Goal: Contribute content: Contribute content

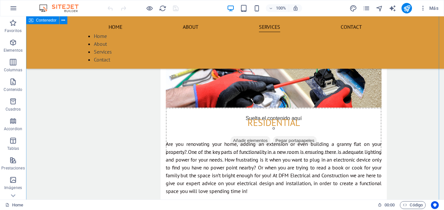
scroll to position [891, 0]
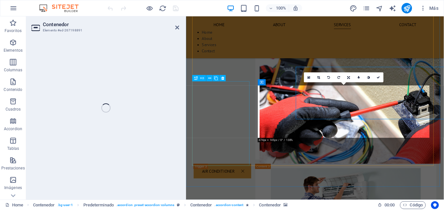
select select "px"
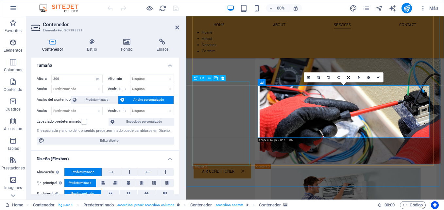
scroll to position [906, 0]
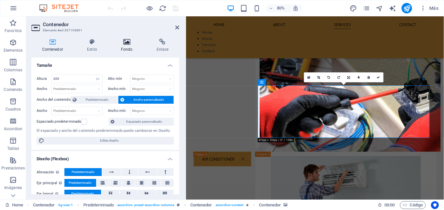
click at [128, 41] on icon at bounding box center [126, 42] width 33 height 7
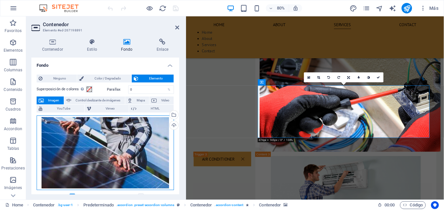
click at [98, 127] on div "Arrastra archivos aquí, haz clic para escoger archivos o selecciona archivos de…" at bounding box center [105, 152] width 137 height 75
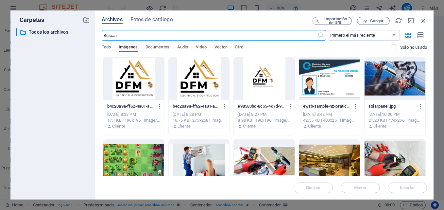
scroll to position [1031, 0]
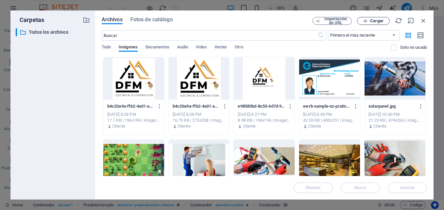
click at [367, 21] on icon "button" at bounding box center [365, 21] width 4 height 4
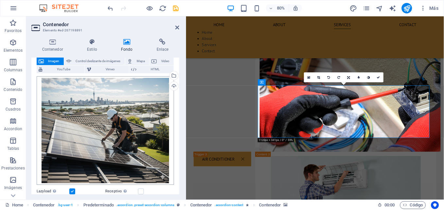
scroll to position [33, 0]
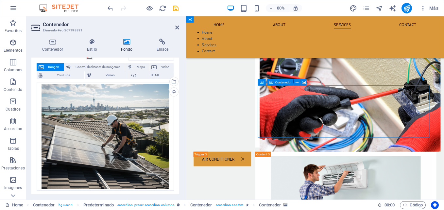
drag, startPoint x: 312, startPoint y: 123, endPoint x: 314, endPoint y: 146, distance: 23.3
click at [272, 77] on span "Contenedor" at bounding box center [270, 78] width 16 height 3
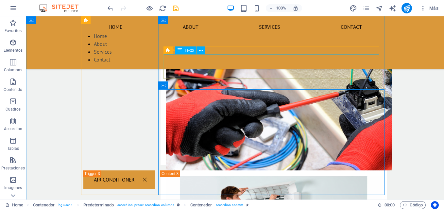
scroll to position [891, 0]
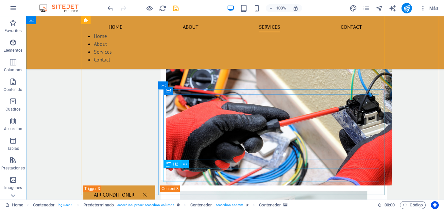
drag, startPoint x: 168, startPoint y: 160, endPoint x: 167, endPoint y: 174, distance: 14.7
click at [185, 163] on icon at bounding box center [185, 164] width 4 height 7
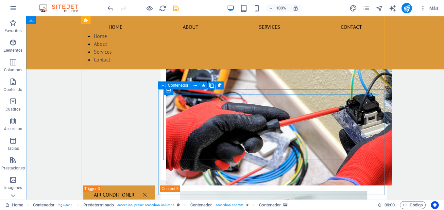
drag, startPoint x: 185, startPoint y: 150, endPoint x: 181, endPoint y: 175, distance: 25.1
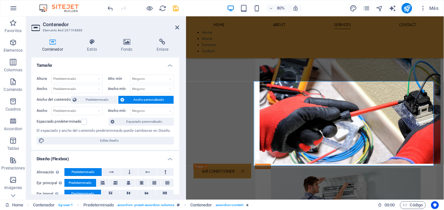
scroll to position [906, 0]
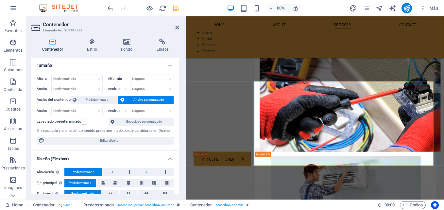
click at [146, 135] on div "Altura Predeterminado px rem % vh vw Alto mín Ninguno px rem % vh vw Ancho Pred…" at bounding box center [105, 109] width 148 height 81
click at [177, 25] on icon at bounding box center [177, 27] width 4 height 5
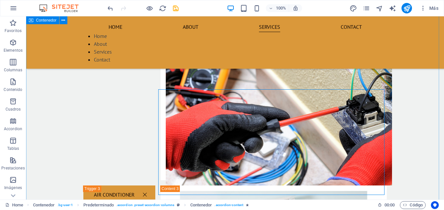
scroll to position [890, 0]
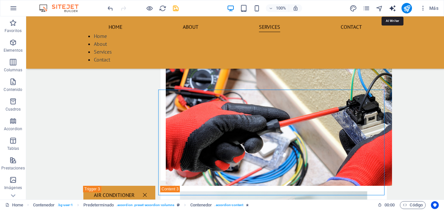
click at [393, 9] on icon "text_generator" at bounding box center [393, 9] width 8 height 8
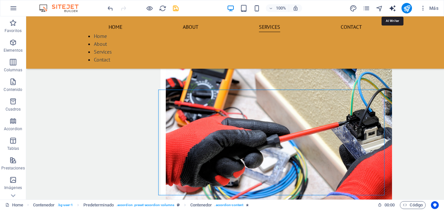
select select "English"
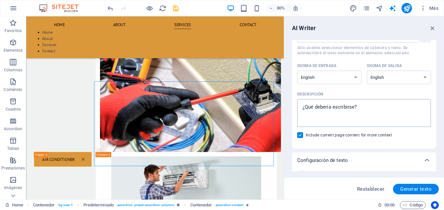
scroll to position [35, 0]
click at [288, 104] on div "AI Writer Introducción de texto Elemento ​ Sólo puedes seleccionar elementos de…" at bounding box center [364, 107] width 160 height 183
click at [323, 111] on textarea "Descripción x ​" at bounding box center [363, 112] width 127 height 21
click at [325, 80] on select "Albanian Arabic Armenian Awadhi Azerbaijani Bashkir Basque Belarusian Bengali B…" at bounding box center [329, 76] width 64 height 13
type textarea "x"
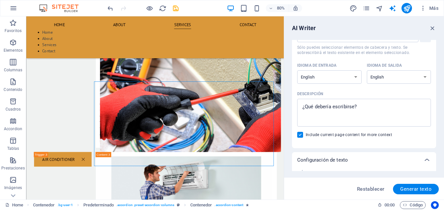
select select "Spanish"
click at [297, 70] on select "Albanian Arabic Armenian Awadhi Azerbaijani Bashkir Basque Belarusian Bengali B…" at bounding box center [329, 76] width 64 height 13
click at [322, 111] on textarea "Descripción x ​" at bounding box center [363, 112] width 127 height 21
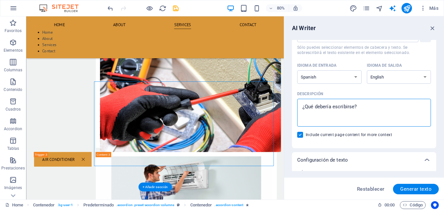
type textarea "x"
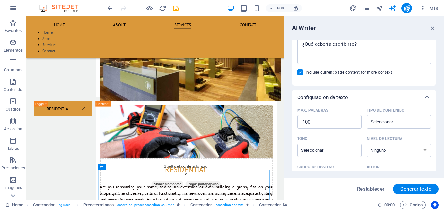
scroll to position [101, 0]
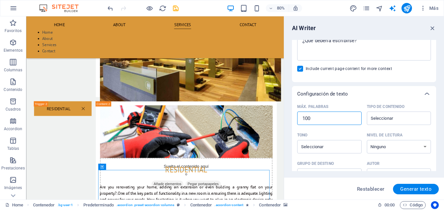
click at [322, 122] on input "100" at bounding box center [329, 118] width 64 height 13
type input "5"
type textarea "x"
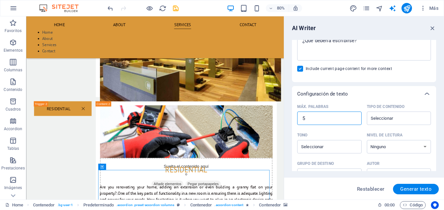
type textarea "x"
type input "50"
type textarea "x"
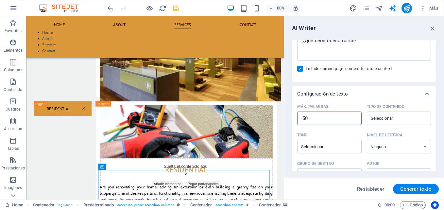
type input "500"
type textarea "x"
type input "500"
click at [298, 130] on div "Tono" at bounding box center [328, 135] width 62 height 10
click at [299, 142] on input "Tono ​" at bounding box center [324, 146] width 50 height 9
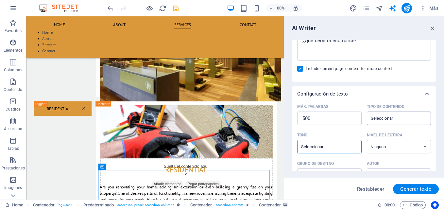
click at [394, 119] on input "Tipo de contenido ​" at bounding box center [394, 117] width 50 height 9
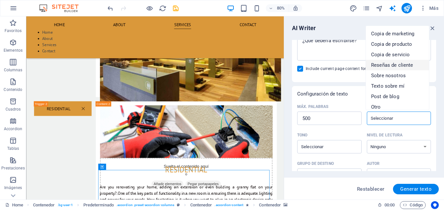
scroll to position [5, 0]
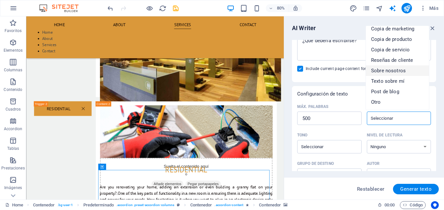
click at [387, 68] on span "Sobre nosotros" at bounding box center [388, 70] width 35 height 7
type input "About the company"
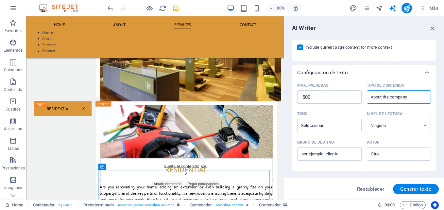
scroll to position [138, 0]
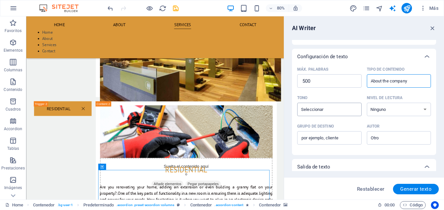
click at [336, 111] on input "Tono ​" at bounding box center [324, 109] width 50 height 9
click at [320, 135] on span "Amigable" at bounding box center [312, 136] width 21 height 7
type input "Friendly"
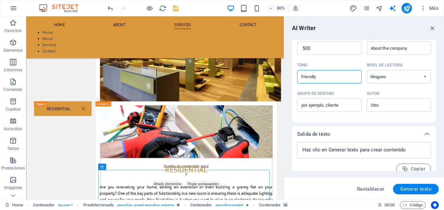
scroll to position [179, 0]
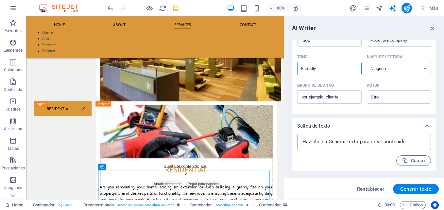
type textarea "x"
click at [340, 143] on textarea at bounding box center [363, 142] width 127 height 10
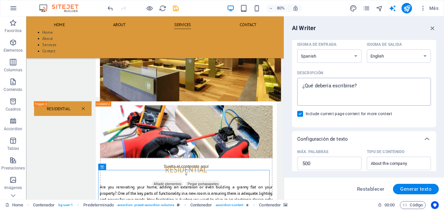
scroll to position [56, 0]
type textarea "x"
drag, startPoint x: 365, startPoint y: 87, endPoint x: 289, endPoint y: 94, distance: 76.2
click at [289, 94] on div "AI Writer Introducción de texto Elemento ​ Sólo puedes seleccionar elementos de…" at bounding box center [364, 107] width 160 height 183
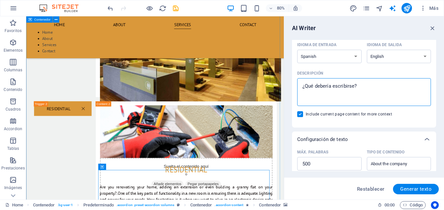
drag, startPoint x: 388, startPoint y: 99, endPoint x: 342, endPoint y: 105, distance: 46.5
type textarea "x"
click at [314, 85] on textarea "Descripción x ​" at bounding box center [363, 91] width 127 height 21
type textarea "E"
type textarea "x"
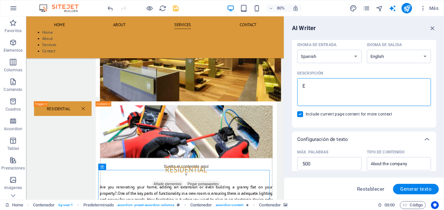
type textarea "Es"
type textarea "x"
type textarea "E"
type textarea "x"
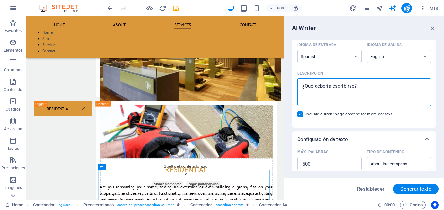
type textarea "D"
type textarea "x"
type textarea "De"
type textarea "x"
type textarea "Des"
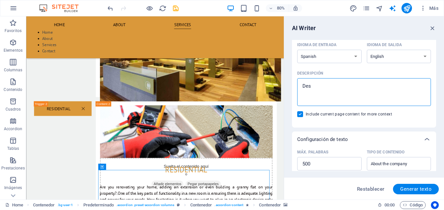
type textarea "x"
type textarea "Desc"
type textarea "x"
type textarea "Descr"
type textarea "x"
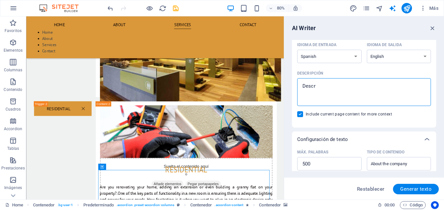
type textarea "Descri"
type textarea "x"
type textarea "Descrip"
type textarea "x"
type textarea "Descripc"
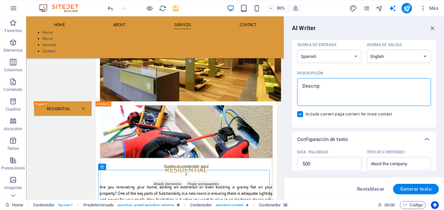
type textarea "x"
type textarea "Descripci"
type textarea "x"
type textarea "Descripcio"
type textarea "x"
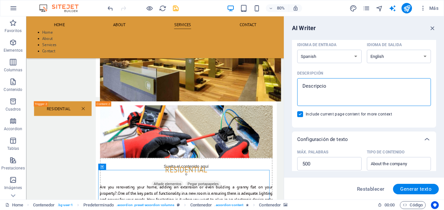
type textarea "Descripcion"
type textarea "x"
type textarea "Descripcion"
type textarea "x"
type textarea "Descripcion d"
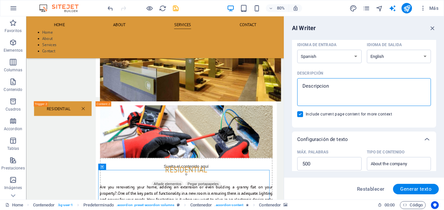
type textarea "x"
type textarea "Descripcion de"
type textarea "x"
type textarea "Descripcion de"
type textarea "x"
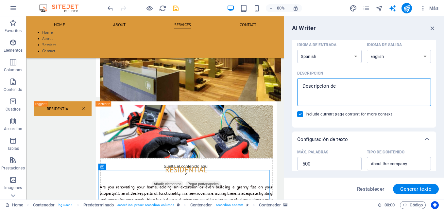
type textarea "Descripcion de t"
type textarea "x"
type textarea "Descripcion de tr"
type textarea "x"
type textarea "Descripcion de tra"
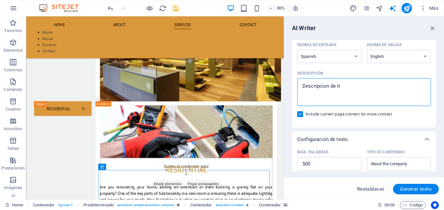
type textarea "x"
type textarea "Descripcion de trab"
type textarea "x"
type textarea "Descripcion [PERSON_NAME]"
type textarea "x"
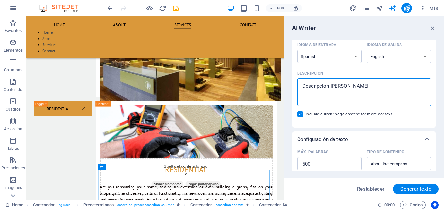
type textarea "Descripcion de trabaj"
type textarea "x"
type textarea "Descripcion de trabajo"
type textarea "x"
type textarea "Descripcion de trabajos"
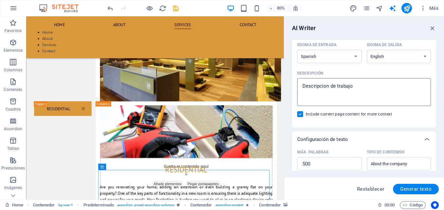
type textarea "x"
type textarea "Descripcion de trabajos"
type textarea "x"
type textarea "Descripcion de trabajos de"
type textarea "x"
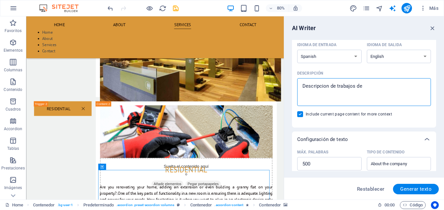
type textarea "Descripcion de trabajos de"
type textarea "x"
type textarea "Descripcion de trabajos de a"
type textarea "x"
type textarea "Descripcion de trabajos de ai"
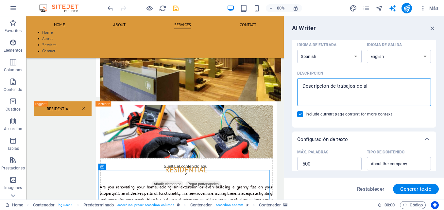
type textarea "x"
type textarea "Descripcion de trabajos de air"
type textarea "x"
type textarea "Descripcion de trabajos de aire"
type textarea "x"
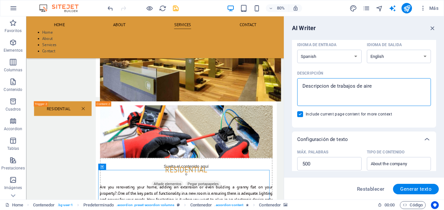
type textarea "Descripcion de trabajos de aires"
type textarea "x"
type textarea "Descripcion de trabajos de aires"
type textarea "x"
type textarea "Descripcion de trabajos de aires a"
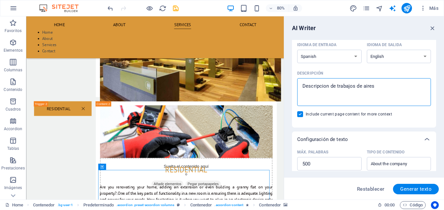
type textarea "x"
type textarea "Descripcion de trabajos de aires ac"
type textarea "x"
type textarea "Descripcion de trabajos de aires aco"
type textarea "x"
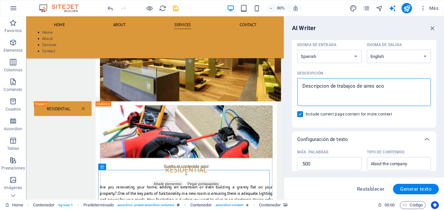
type textarea "Descripcion de trabajos de aires acon"
type textarea "x"
type textarea "Descripcion de trabajos de aires acond"
type textarea "x"
type textarea "Descripcion de trabajos de aires acondi"
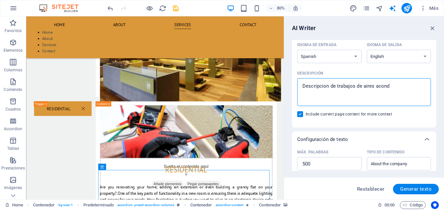
type textarea "x"
type textarea "Descripcion de trabajos de aires acondic"
type textarea "x"
type textarea "Descripcion de trabajos de aires acondici"
type textarea "x"
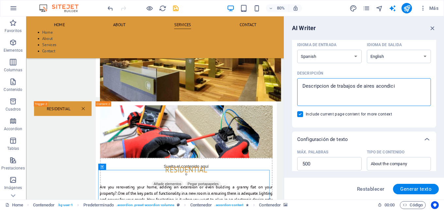
type textarea "Descripcion de trabajos de aires acondicio"
type textarea "x"
type textarea "Descripcion de trabajos de aires acondicion"
type textarea "x"
type textarea "Descripcion de trabajos de aires acondicione"
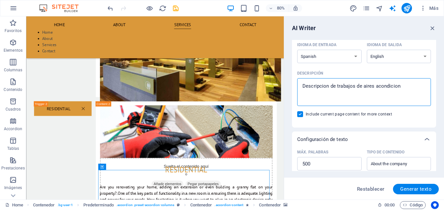
type textarea "x"
type textarea "Descripcion de trabajos de aires acondicionea"
type textarea "x"
type textarea "Descripcion de trabajos de aires acondicionead"
type textarea "x"
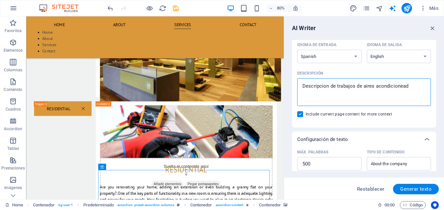
type textarea "Descripcion de trabajos de aires acondicioneads"
type textarea "x"
type textarea "Descripcion de trabajos de aires acondicioneads"
type textarea "x"
type textarea "Descripcion de trabajos de aires acondicioneads e"
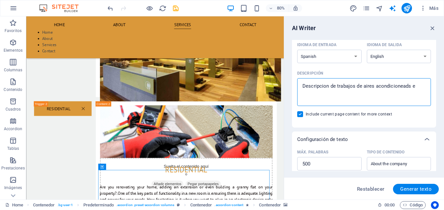
type textarea "x"
type textarea "Descripcion de trabajos de aires acondicioneads en"
type textarea "x"
type textarea "Descripcion de trabajos de aires acondicioneads en"
type textarea "x"
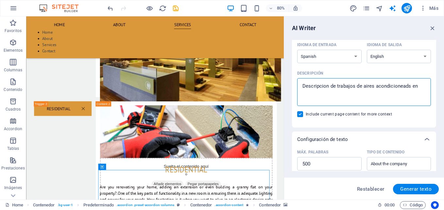
type textarea "Descripcion de trabajos de aires acondicioneads en a"
type textarea "x"
type textarea "Descripcion de trabajos de aires acondicioneads en au"
type textarea "x"
type textarea "Descripcion de trabajos de aires acondicioneads en auc"
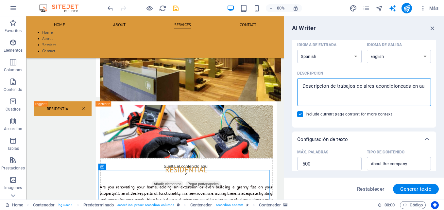
type textarea "x"
type textarea "Descripcion de trabajos de aires acondicioneads en auck"
type textarea "x"
type textarea "Descripcion de trabajos de aires acondicioneads en auckl"
type textarea "x"
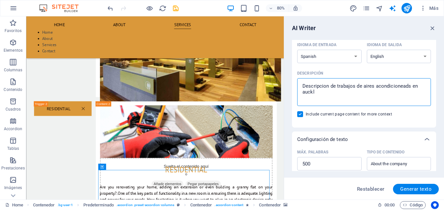
type textarea "Descripcion de trabajos de aires acondicioneads en auckla"
type textarea "x"
type textarea "Descripcion de trabajos de aires acondicioneads en [GEOGRAPHIC_DATA]"
type textarea "x"
type textarea "Descripcion de trabajos de aires acondicioneads en [GEOGRAPHIC_DATA]"
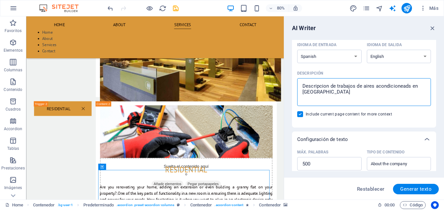
type textarea "x"
type textarea "Descripcion de trabajos de aires acondicioneads en [GEOGRAPHIC_DATA]"
type textarea "x"
type textarea "Descripcion de trabajos de aires acondicioneads en [GEOGRAPHIC_DATA]"
click at [401, 186] on span "Generar texto" at bounding box center [415, 188] width 31 height 5
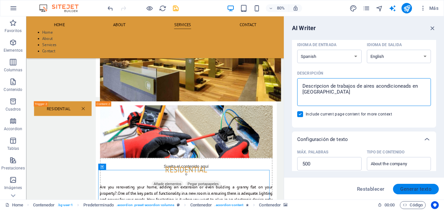
type textarea "x"
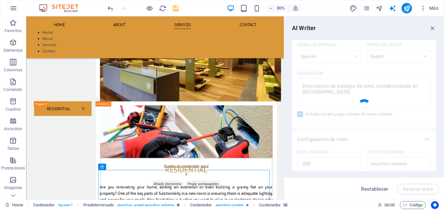
type textarea "x"
type textarea "Loremip do SIT Ametconsec adi Elitseddoeiu Tem., inci utlabor etdolo mag ali en…"
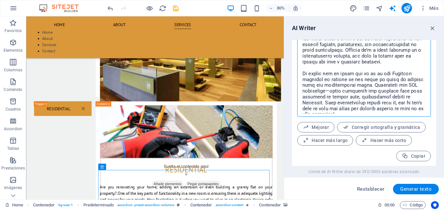
scroll to position [325, 0]
drag, startPoint x: 301, startPoint y: 77, endPoint x: 411, endPoint y: 162, distance: 139.8
click at [411, 162] on div "x ​ Mejorar Corregir ortografía y gramática Hacer más largo Hacer más corto Cop…" at bounding box center [364, 77] width 144 height 178
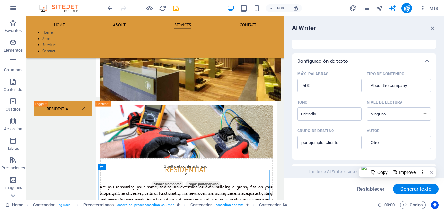
scroll to position [133, 0]
type textarea "x"
drag, startPoint x: 320, startPoint y: 84, endPoint x: 289, endPoint y: 90, distance: 31.8
click at [289, 90] on div "AI Writer Introducción de texto Elemento ​ Sólo puedes seleccionar elementos de…" at bounding box center [364, 107] width 160 height 183
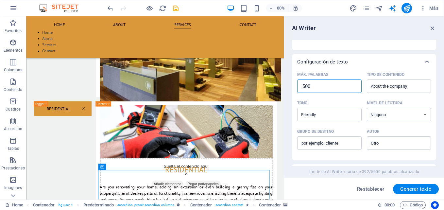
type textarea "x"
type input "2"
type textarea "x"
type input "20"
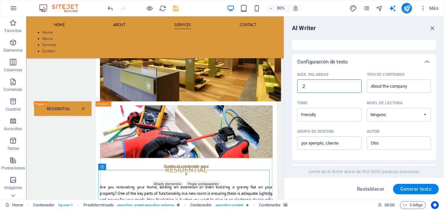
type textarea "x"
type input "200"
type textarea "x"
type input "200"
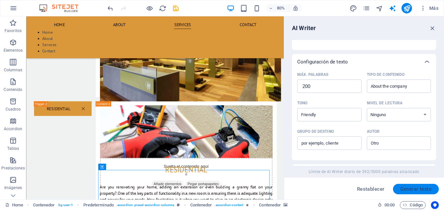
click at [429, 185] on button "Generar texto" at bounding box center [416, 189] width 46 height 10
type textarea "x"
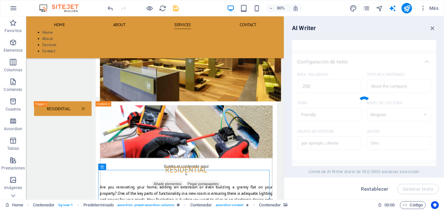
type textarea "x"
type textarea "At DFM Electrical and Construction Ltd., we pride ourselves on being your go-to…"
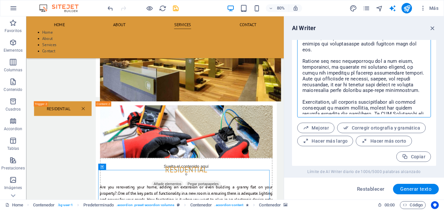
scroll to position [28, 0]
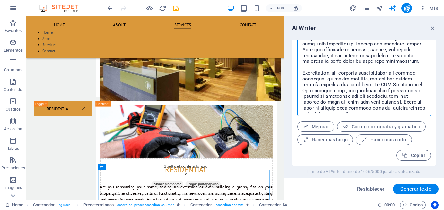
drag, startPoint x: 302, startPoint y: 85, endPoint x: 427, endPoint y: 179, distance: 157.1
click at [427, 179] on div "AI Writer Introducción de texto Elemento ​ Sólo puedes seleccionar elementos de…" at bounding box center [364, 107] width 160 height 183
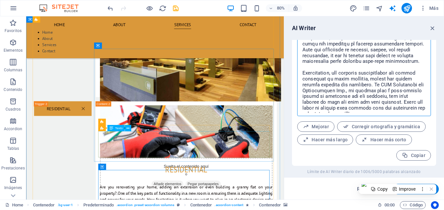
type textarea "x"
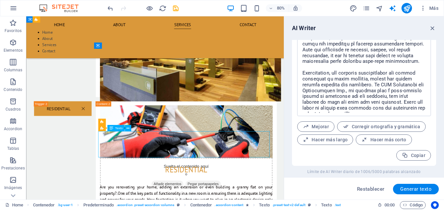
click at [105, 140] on div "Arrastra aquí para reemplazar el contenido existente. Si quieres crear un eleme…" at bounding box center [155, 107] width 258 height 183
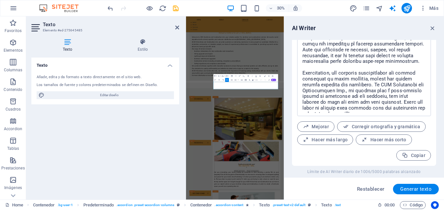
scroll to position [1031, 0]
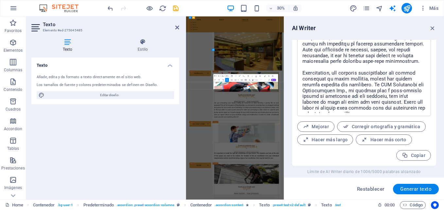
click at [176, 27] on icon at bounding box center [177, 27] width 4 height 5
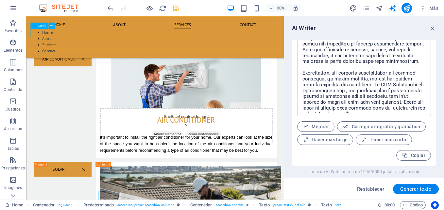
scroll to position [725, 0]
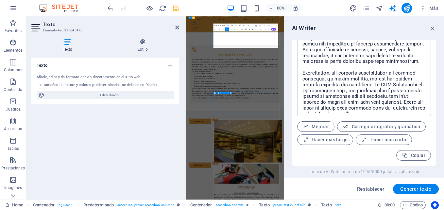
scroll to position [1031, 0]
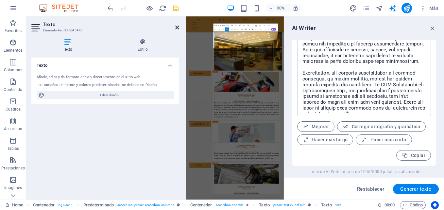
click at [178, 25] on icon at bounding box center [177, 27] width 4 height 5
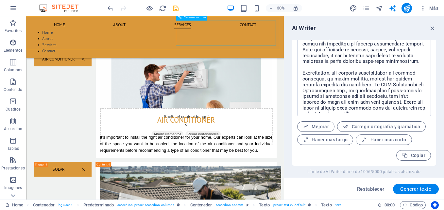
scroll to position [725, 0]
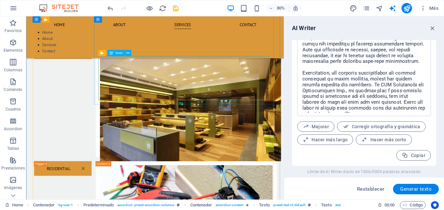
click at [119, 53] on span "Texto" at bounding box center [119, 52] width 8 height 3
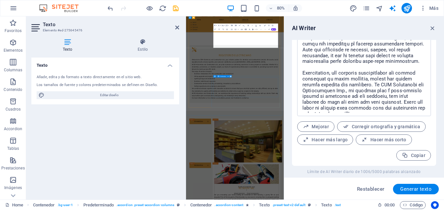
scroll to position [1031, 0]
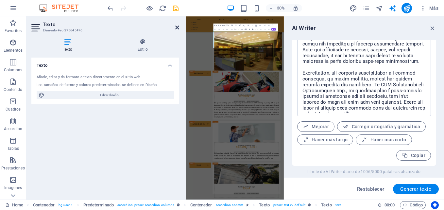
drag, startPoint x: 178, startPoint y: 26, endPoint x: 91, endPoint y: 71, distance: 97.2
click at [178, 26] on icon at bounding box center [177, 27] width 4 height 5
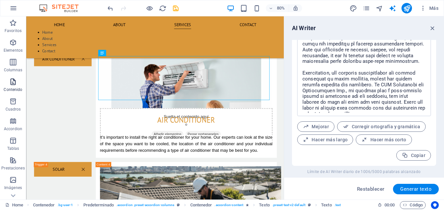
scroll to position [725, 0]
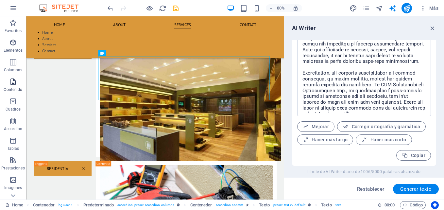
click at [14, 82] on icon "button" at bounding box center [13, 82] width 8 height 8
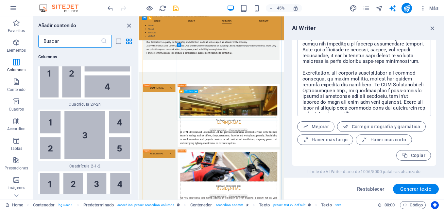
scroll to position [753, 0]
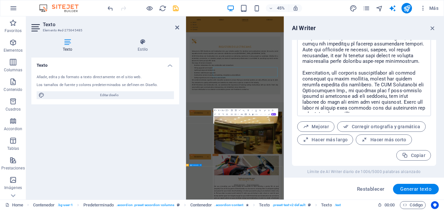
scroll to position [916, 0]
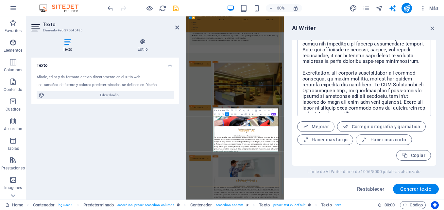
scroll to position [6554, 1]
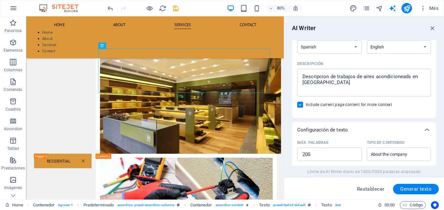
scroll to position [49, 0]
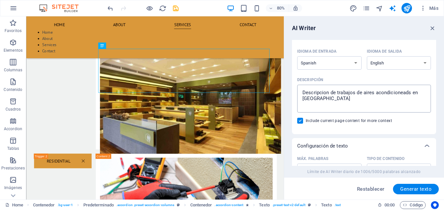
type textarea "x"
drag, startPoint x: 362, startPoint y: 93, endPoint x: 411, endPoint y: 91, distance: 48.8
click at [411, 91] on textarea "Descripcion de trabajos de aires acondicioneads en [GEOGRAPHIC_DATA]" at bounding box center [363, 98] width 127 height 21
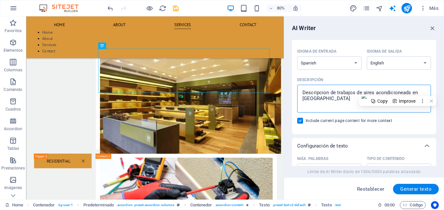
type textarea "Descripcion de trabajos de pen [GEOGRAPHIC_DATA]"
type textarea "x"
type textarea "Descripcion de trabajos [PERSON_NAME] [GEOGRAPHIC_DATA]"
type textarea "x"
type textarea "Descripcion de trabajos de panen [GEOGRAPHIC_DATA]"
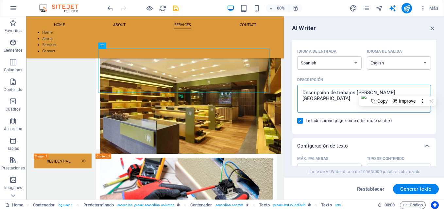
type textarea "x"
type textarea "Descripcion de trabajos de paneen [GEOGRAPHIC_DATA]"
type textarea "x"
type textarea "Descripcion de trabajos de panelen [GEOGRAPHIC_DATA]"
type textarea "x"
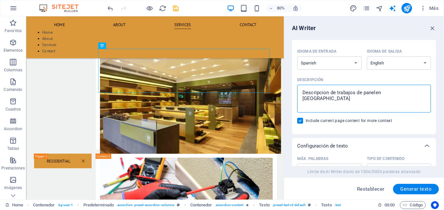
type textarea "Descripcion de trabajos de paneleen [GEOGRAPHIC_DATA]"
type textarea "x"
type textarea "Descripcion de trabajos de panelesen [GEOGRAPHIC_DATA]"
type textarea "x"
type textarea "Descripcion de trabajos de paneles en [GEOGRAPHIC_DATA]"
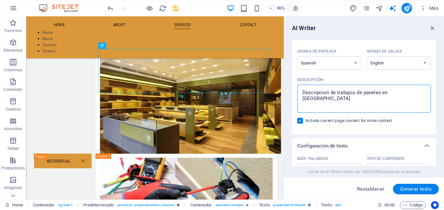
type textarea "x"
type textarea "Descripcion de trabajos de paneles sen [GEOGRAPHIC_DATA]"
type textarea "x"
type textarea "Descripcion de trabajos de paneles soen [GEOGRAPHIC_DATA]"
type textarea "x"
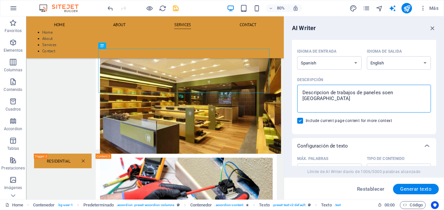
type textarea "Descripcion de trabajos de paneles solen [GEOGRAPHIC_DATA]"
type textarea "x"
type textarea "Descripcion de trabajos de paneles solaen [GEOGRAPHIC_DATA]"
type textarea "x"
type textarea "Descripcion de trabajos de paneles solaren [GEOGRAPHIC_DATA]"
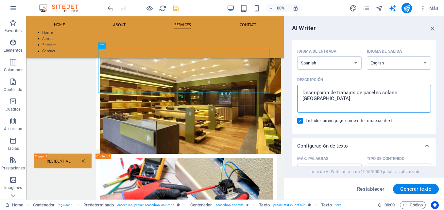
type textarea "x"
type textarea "Descripcion de trabajos de paneles solareen [GEOGRAPHIC_DATA]"
type textarea "x"
type textarea "Descripcion de trabajos de paneles solaresen [GEOGRAPHIC_DATA]"
click at [413, 188] on span "Generar texto" at bounding box center [415, 188] width 31 height 5
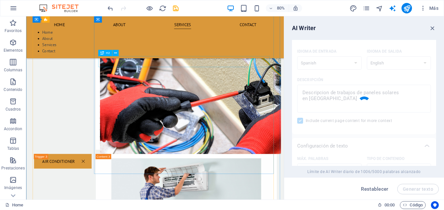
scroll to position [870, 0]
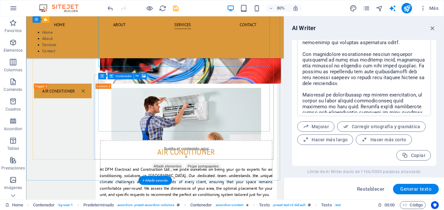
scroll to position [999, 0]
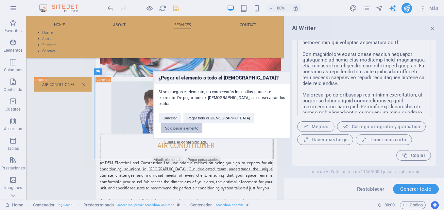
click at [202, 123] on button "Solo pegar elemento" at bounding box center [181, 128] width 41 height 10
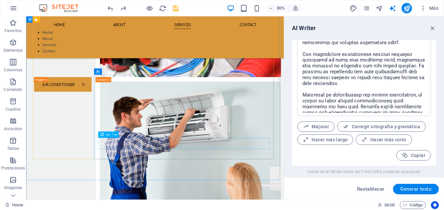
click at [120, 132] on div "H2" at bounding box center [110, 134] width 24 height 7
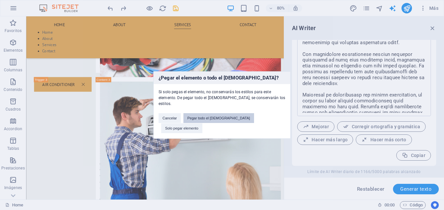
click at [211, 121] on button "Pegar todo el [DEMOGRAPHIC_DATA]" at bounding box center [218, 118] width 71 height 10
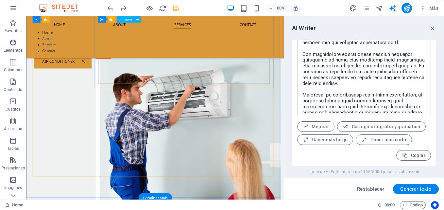
scroll to position [973, 0]
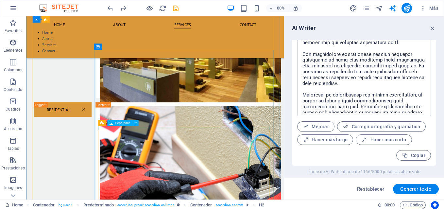
scroll to position [799, 0]
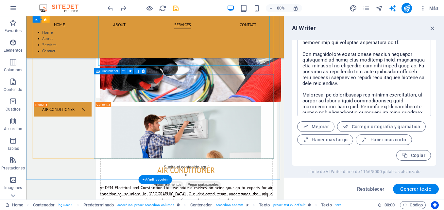
scroll to position [1001, 0]
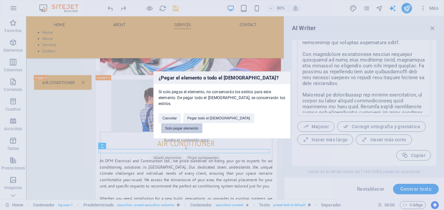
click at [202, 123] on button "Solo pegar elemento" at bounding box center [181, 128] width 41 height 10
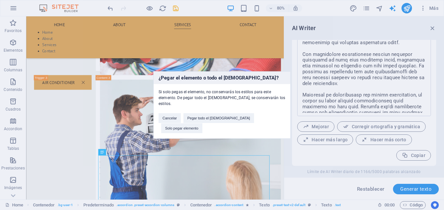
click at [237, 139] on div "¿Pegar el elemento o todo el [DEMOGRAPHIC_DATA]? Si solo pegas el elemento, no …" at bounding box center [222, 105] width 444 height 210
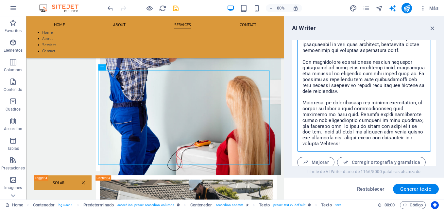
scroll to position [325, 0]
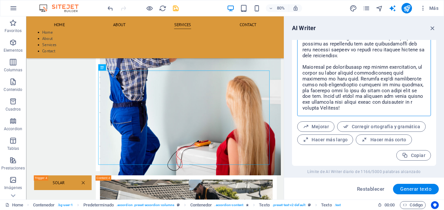
drag, startPoint x: 301, startPoint y: 73, endPoint x: 401, endPoint y: 111, distance: 106.7
click at [401, 111] on textarea at bounding box center [363, 52] width 127 height 122
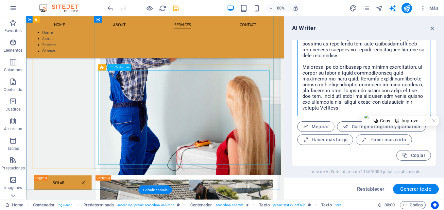
click at [173, 94] on div "Arrastra aquí para reemplazar el contenido existente. Si quieres crear un eleme…" at bounding box center [155, 107] width 258 height 183
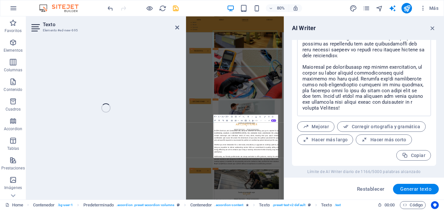
scroll to position [1244, 0]
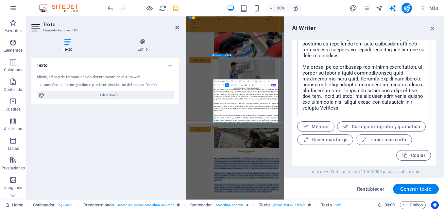
drag, startPoint x: 450, startPoint y: 361, endPoint x: 272, endPoint y: 258, distance: 205.1
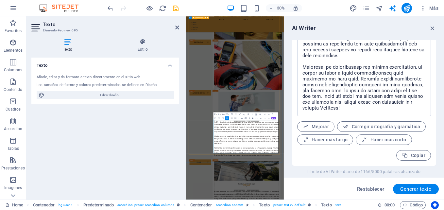
scroll to position [6232, 1]
click at [175, 28] on icon at bounding box center [177, 27] width 4 height 5
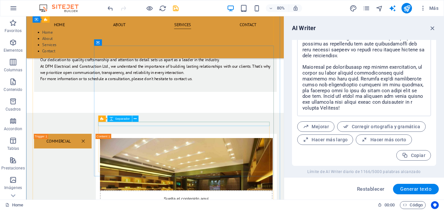
scroll to position [640, 0]
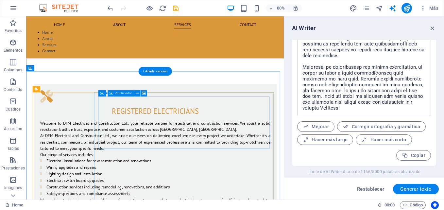
scroll to position [431, 0]
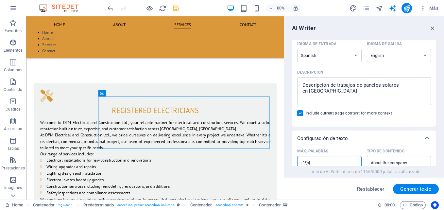
scroll to position [80, 0]
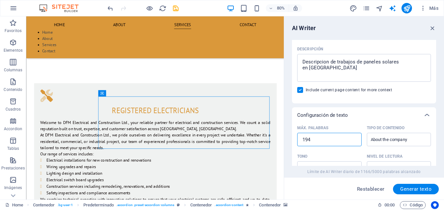
click at [321, 139] on input "194" at bounding box center [329, 139] width 64 height 13
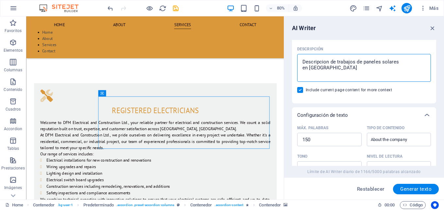
drag, startPoint x: 362, startPoint y: 62, endPoint x: 399, endPoint y: 61, distance: 37.0
click at [399, 61] on textarea "Descripcion de trabajos de paneles solares en [GEOGRAPHIC_DATA]" at bounding box center [363, 67] width 127 height 21
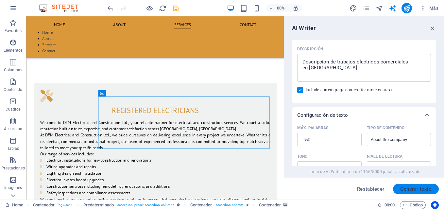
click at [406, 186] on span "Generar texto" at bounding box center [415, 188] width 31 height 5
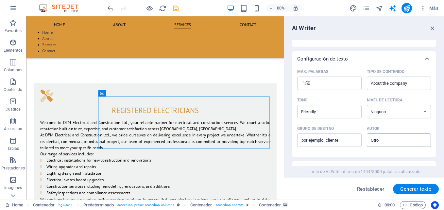
scroll to position [135, 0]
click at [394, 91] on div "About the company ​" at bounding box center [399, 83] width 64 height 13
click at [394, 89] on input "About the company" at bounding box center [394, 83] width 50 height 9
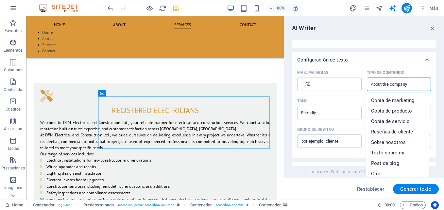
click at [410, 84] on input "About the company" at bounding box center [394, 83] width 50 height 9
click at [398, 121] on span "Copia de servicio" at bounding box center [390, 121] width 39 height 7
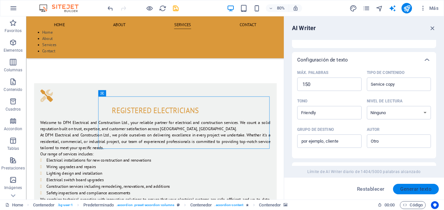
click at [412, 187] on span "Generar texto" at bounding box center [415, 188] width 31 height 5
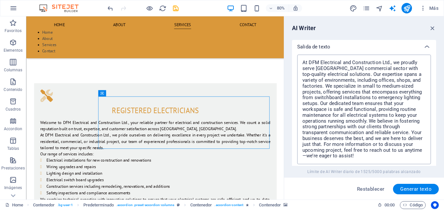
scroll to position [258, 0]
drag, startPoint x: 355, startPoint y: 156, endPoint x: 300, endPoint y: 60, distance: 111.0
click at [300, 60] on div "At DFM Electrical and Construction Ltd., we proudly serve [GEOGRAPHIC_DATA] com…" at bounding box center [364, 110] width 134 height 110
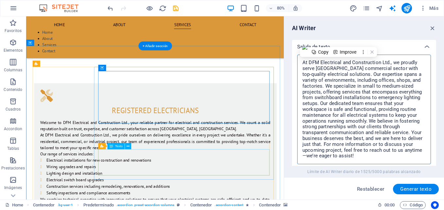
scroll to position [463, 0]
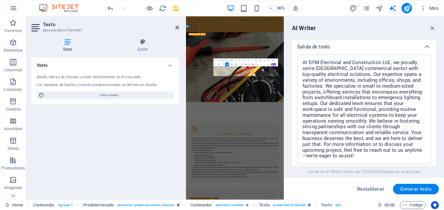
scroll to position [768, 0]
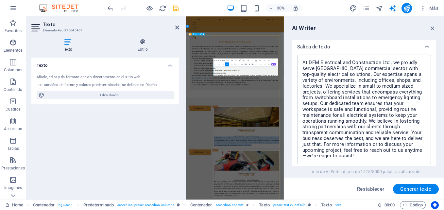
drag, startPoint x: 408, startPoint y: 209, endPoint x: 262, endPoint y: 182, distance: 148.3
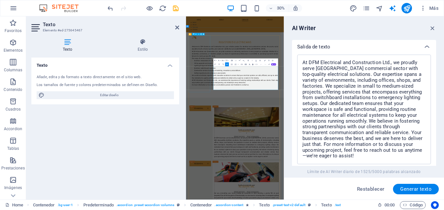
scroll to position [4700, 1]
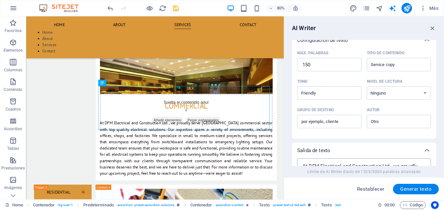
scroll to position [154, 0]
click at [404, 62] on input "Service copy" at bounding box center [394, 64] width 50 height 9
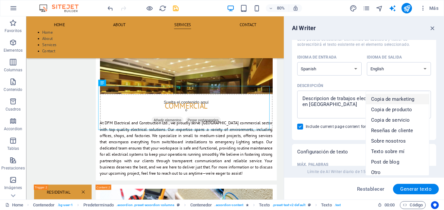
scroll to position [35, 0]
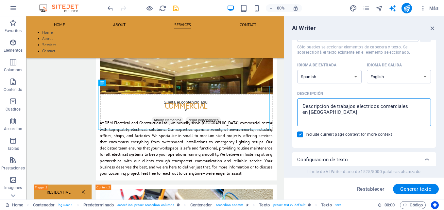
drag, startPoint x: 359, startPoint y: 107, endPoint x: 406, endPoint y: 105, distance: 47.1
click at [406, 105] on textarea "Descripcion de trabajos electricos comerciales en [GEOGRAPHIC_DATA]" at bounding box center [363, 112] width 127 height 21
drag, startPoint x: 412, startPoint y: 104, endPoint x: 378, endPoint y: 108, distance: 34.2
click at [378, 108] on textarea "Descripcion de trabajos electricos comerciales en [GEOGRAPHIC_DATA]" at bounding box center [363, 112] width 127 height 21
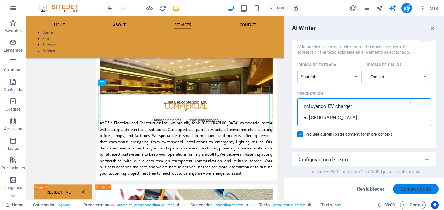
click at [405, 190] on span "Generar texto" at bounding box center [415, 188] width 31 height 5
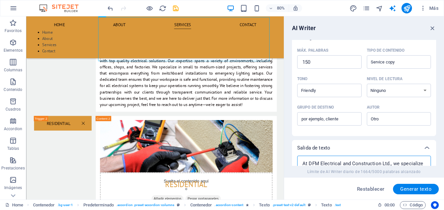
scroll to position [117, 0]
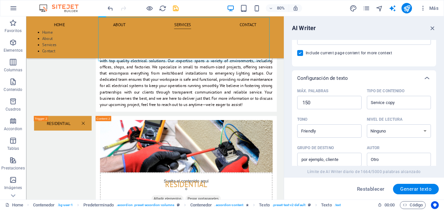
drag, startPoint x: 373, startPoint y: 108, endPoint x: 299, endPoint y: 117, distance: 74.1
click at [299, 117] on div "Introducción de texto Elemento ​ Sólo puedes seleccionar elementos de cabecera …" at bounding box center [364, 148] width 144 height 451
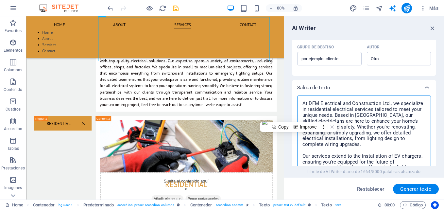
scroll to position [218, 0]
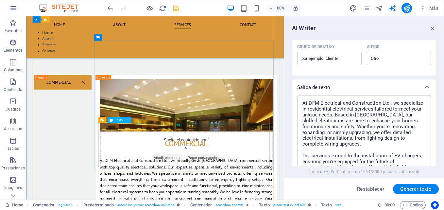
scroll to position [688, 0]
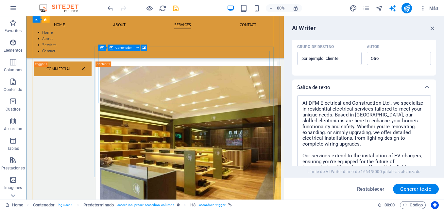
scroll to position [680, 0]
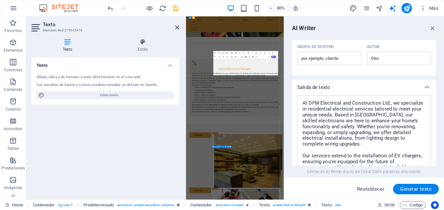
scroll to position [985, 0]
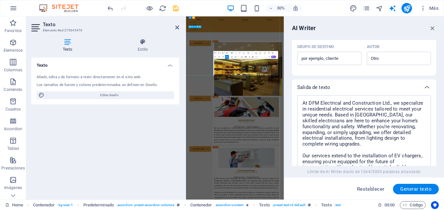
drag, startPoint x: 434, startPoint y: 210, endPoint x: 226, endPoint y: 136, distance: 220.8
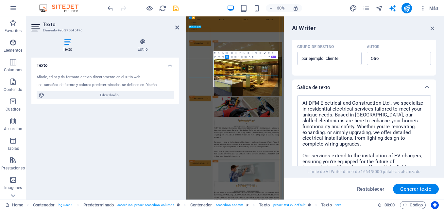
scroll to position [5059, 1]
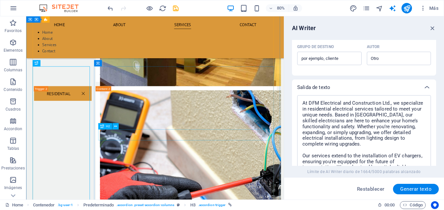
scroll to position [863, 0]
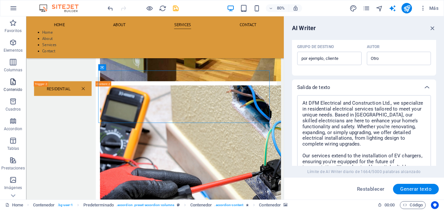
click at [12, 85] on icon "button" at bounding box center [13, 82] width 8 height 8
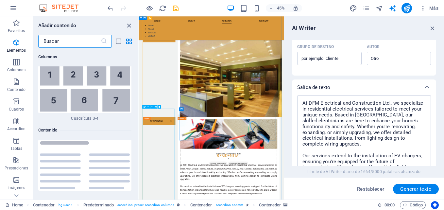
scroll to position [2158, 0]
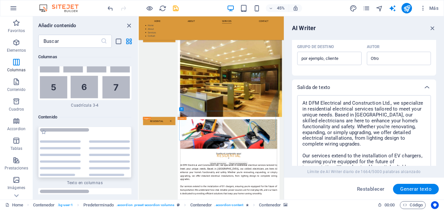
scroll to position [2092, 0]
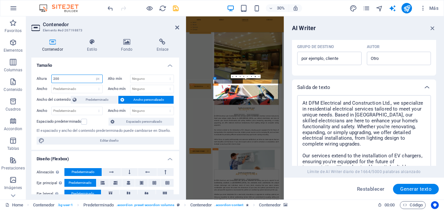
click at [71, 77] on input "200" at bounding box center [77, 79] width 51 height 8
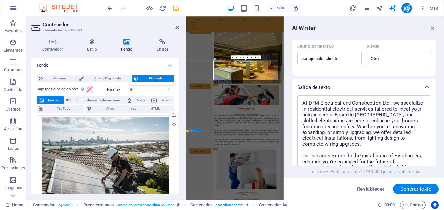
scroll to position [1387, 0]
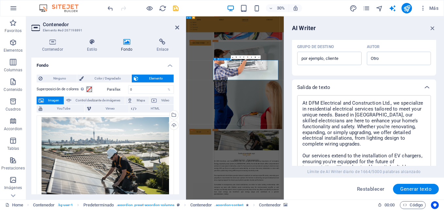
click at [50, 44] on icon at bounding box center [52, 42] width 42 height 7
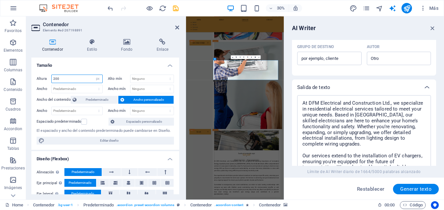
click at [73, 80] on input "200" at bounding box center [77, 79] width 51 height 8
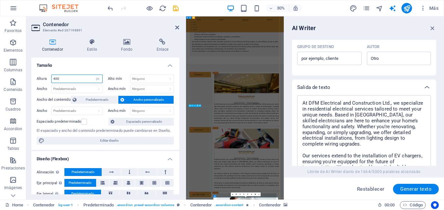
scroll to position [880, 0]
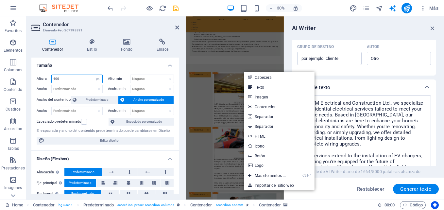
click at [68, 79] on input "400" at bounding box center [77, 79] width 51 height 8
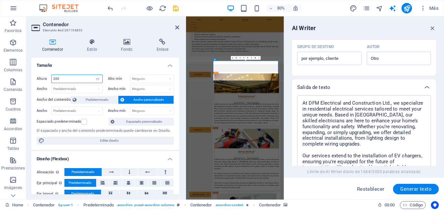
click at [68, 81] on input "200" at bounding box center [77, 79] width 51 height 8
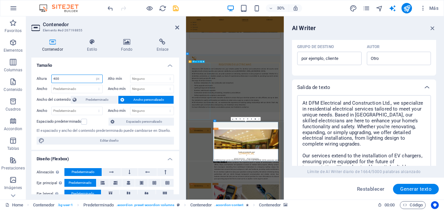
scroll to position [665, 0]
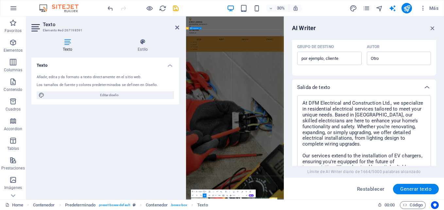
scroll to position [0, 0]
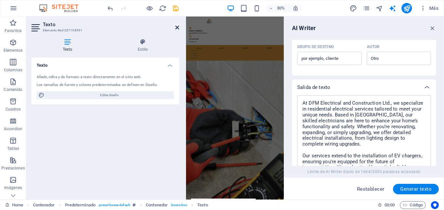
click at [178, 28] on icon at bounding box center [177, 27] width 4 height 5
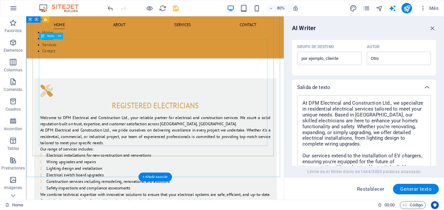
scroll to position [262, 0]
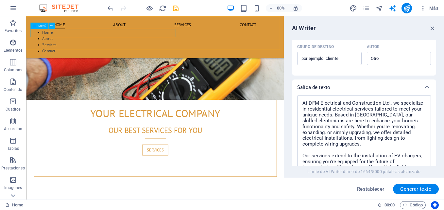
click at [51, 32] on nav "Home About Services Contact" at bounding box center [187, 27] width 309 height 10
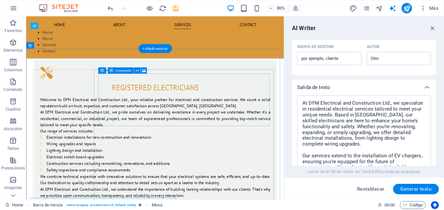
scroll to position [460, 0]
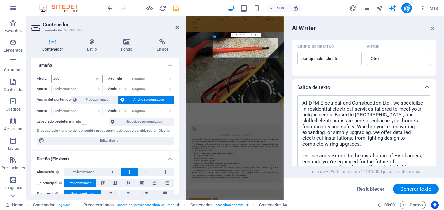
scroll to position [765, 0]
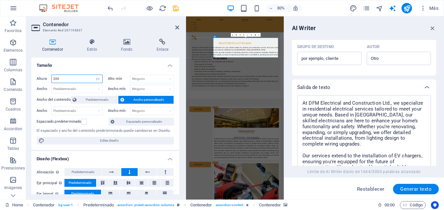
click at [74, 76] on input "200" at bounding box center [77, 79] width 51 height 8
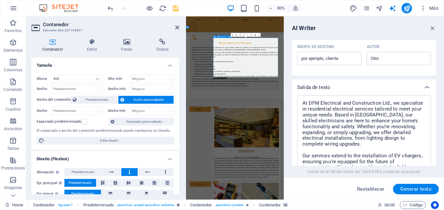
click at [127, 45] on icon at bounding box center [126, 42] width 33 height 7
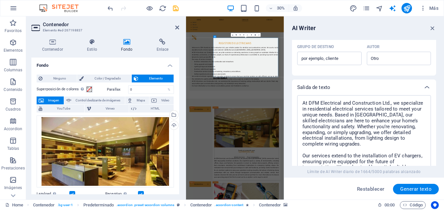
click at [53, 101] on span "Imagen" at bounding box center [54, 100] width 16 height 8
click at [94, 127] on div "Arrastra archivos aquí, haz clic para escoger archivos o selecciona archivos de…" at bounding box center [105, 151] width 137 height 72
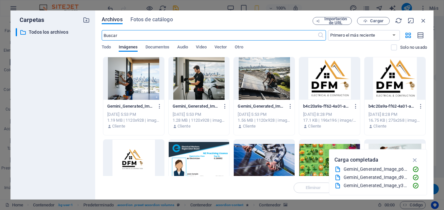
scroll to position [0, 0]
click at [369, 20] on span "Cargar" at bounding box center [373, 21] width 27 height 4
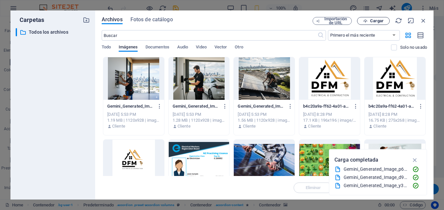
click at [371, 21] on span "Cargar" at bounding box center [376, 21] width 13 height 4
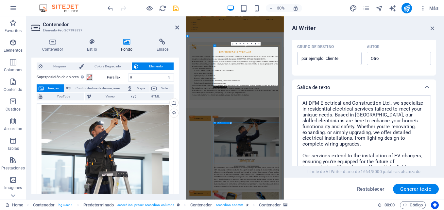
scroll to position [736, 0]
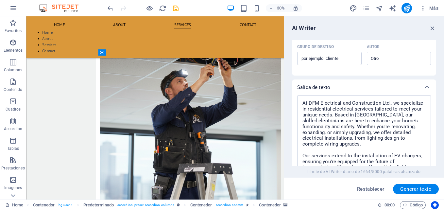
scroll to position [740, 0]
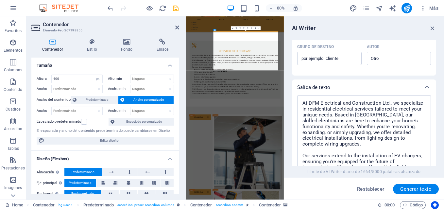
scroll to position [1045, 0]
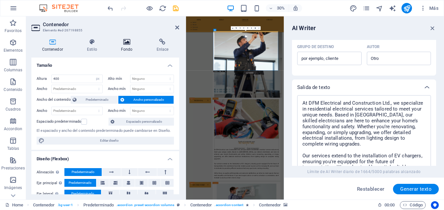
click at [125, 43] on icon at bounding box center [126, 42] width 33 height 7
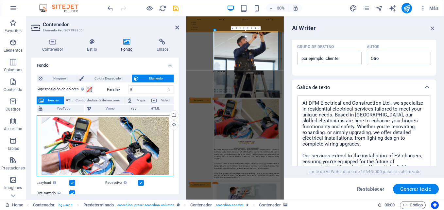
click at [117, 140] on div "Arrastra archivos aquí, haz clic para escoger archivos o selecciona archivos de…" at bounding box center [105, 145] width 137 height 61
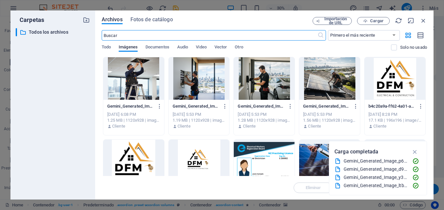
scroll to position [0, 0]
click at [262, 83] on div at bounding box center [264, 78] width 61 height 43
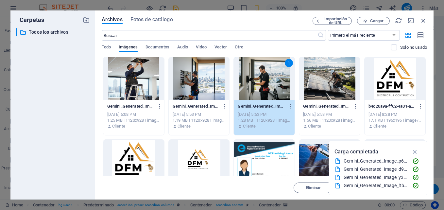
click at [262, 83] on div "1" at bounding box center [264, 78] width 61 height 43
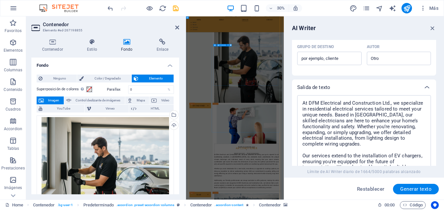
scroll to position [1267, 0]
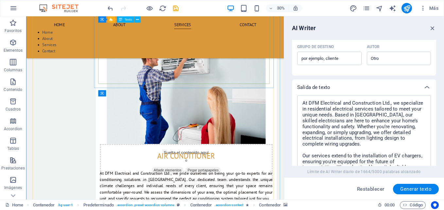
scroll to position [962, 0]
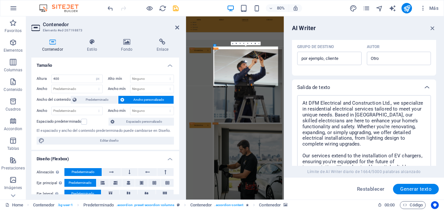
scroll to position [1267, 0]
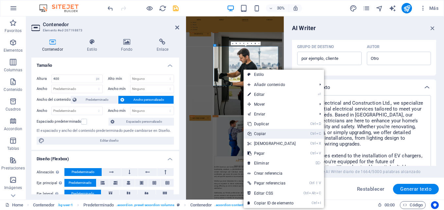
drag, startPoint x: 251, startPoint y: 377, endPoint x: 262, endPoint y: 129, distance: 247.7
click at [262, 129] on link "Ctrl C Copiar" at bounding box center [272, 134] width 56 height 10
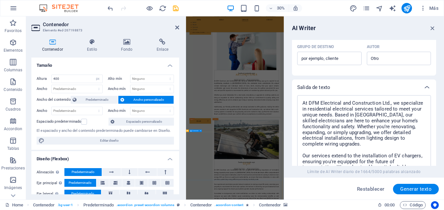
scroll to position [1583, 0]
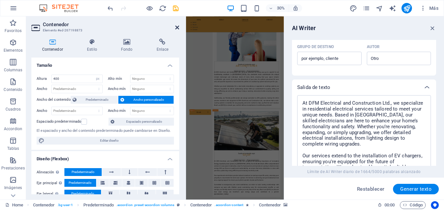
drag, startPoint x: 194, startPoint y: 110, endPoint x: 177, endPoint y: 25, distance: 86.6
click at [177, 25] on icon at bounding box center [177, 27] width 4 height 5
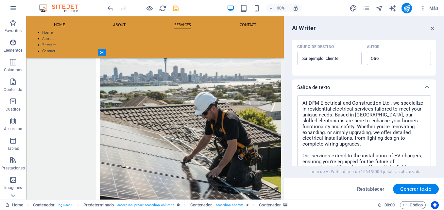
scroll to position [1013, 0]
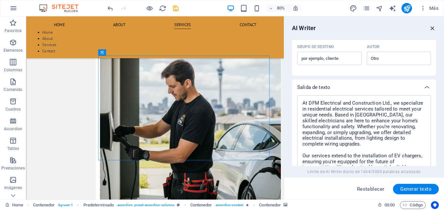
click at [434, 27] on icon "button" at bounding box center [432, 28] width 7 height 7
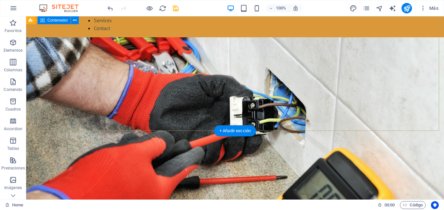
scroll to position [0, 0]
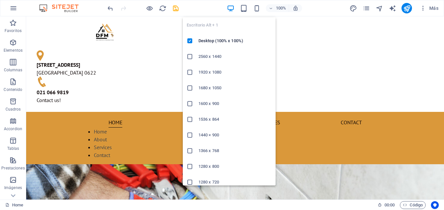
click at [230, 9] on icon "button" at bounding box center [231, 9] width 8 height 8
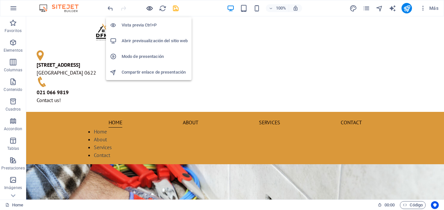
click at [150, 9] on icon "button" at bounding box center [150, 9] width 8 height 8
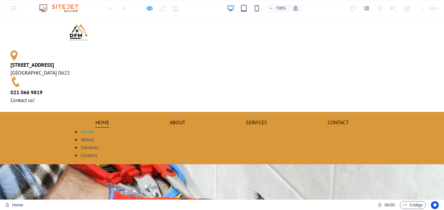
click at [94, 128] on link "Home" at bounding box center [87, 131] width 13 height 7
click at [94, 136] on link "About" at bounding box center [87, 139] width 13 height 7
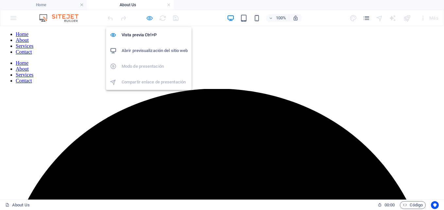
click at [149, 17] on icon "button" at bounding box center [150, 18] width 8 height 8
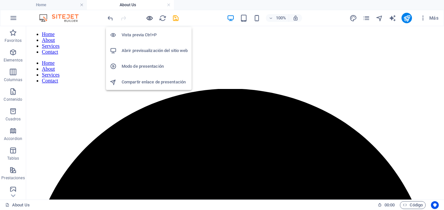
click at [147, 16] on icon "button" at bounding box center [150, 18] width 8 height 8
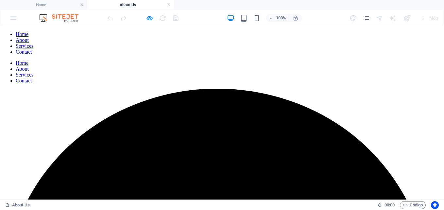
click at [28, 37] on link "Home" at bounding box center [22, 34] width 13 height 6
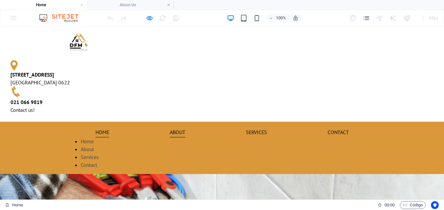
click at [170, 127] on link "About" at bounding box center [178, 132] width 16 height 10
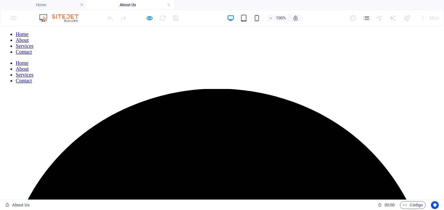
click at [33, 49] on link "Services" at bounding box center [25, 46] width 18 height 6
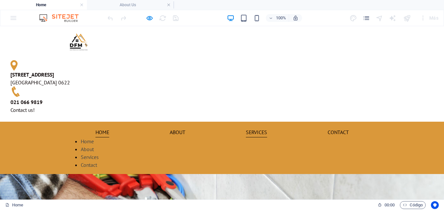
click at [246, 127] on link "Services" at bounding box center [256, 132] width 21 height 10
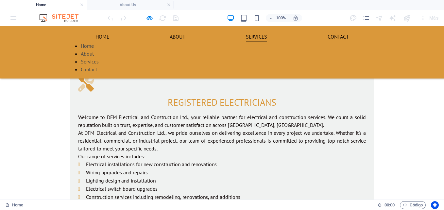
scroll to position [443, 0]
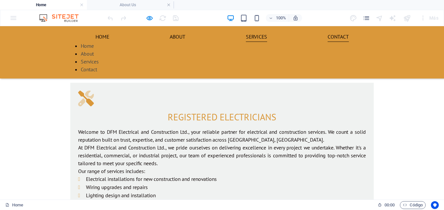
click at [328, 42] on link "Contact" at bounding box center [338, 36] width 21 height 10
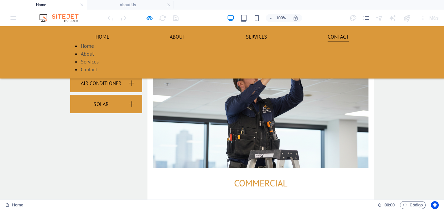
scroll to position [747, 0]
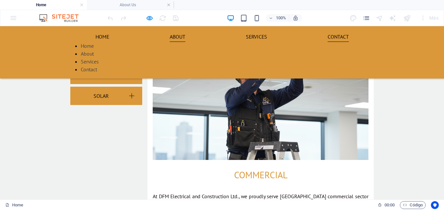
click at [170, 42] on link "About" at bounding box center [178, 36] width 16 height 10
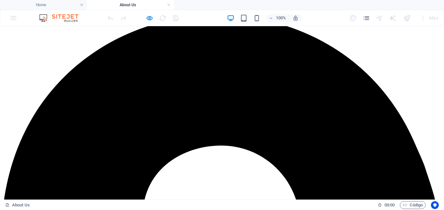
scroll to position [0, 0]
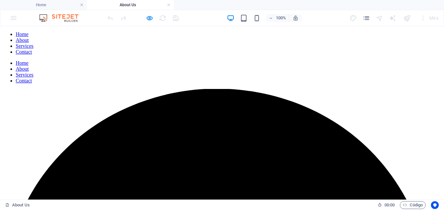
click at [28, 37] on link "Home" at bounding box center [22, 34] width 13 height 6
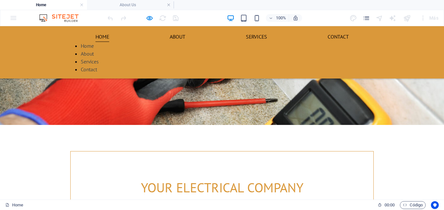
scroll to position [198, 0]
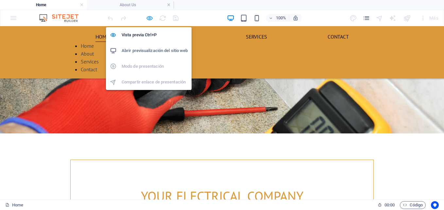
click at [149, 17] on icon "button" at bounding box center [150, 18] width 8 height 8
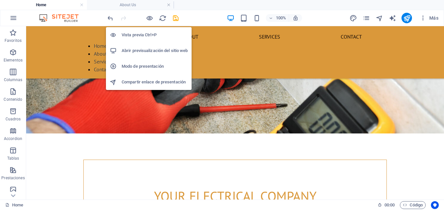
click at [140, 33] on h6 "Vista previa Ctrl+P" at bounding box center [155, 35] width 66 height 8
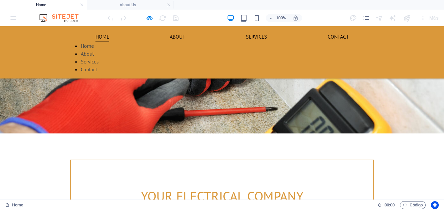
click at [143, 16] on div at bounding box center [142, 18] width 73 height 10
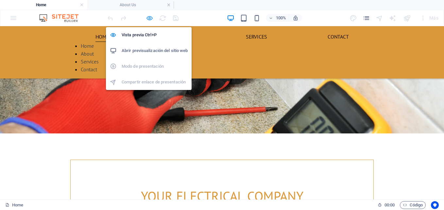
click at [150, 18] on icon "button" at bounding box center [150, 18] width 8 height 8
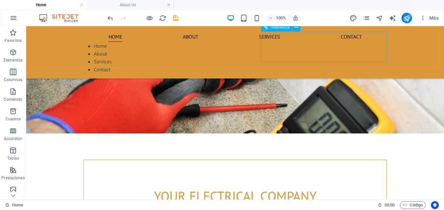
click at [276, 42] on div "Home About Services Contact" at bounding box center [235, 57] width 309 height 31
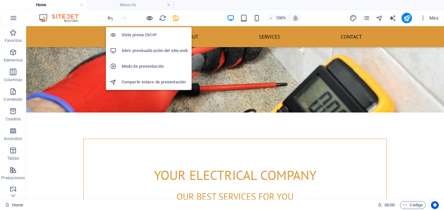
click at [149, 16] on icon "button" at bounding box center [150, 18] width 8 height 8
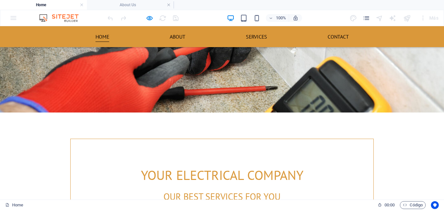
click at [101, 37] on link "Home" at bounding box center [102, 36] width 14 height 10
click at [172, 37] on link "About" at bounding box center [178, 36] width 16 height 10
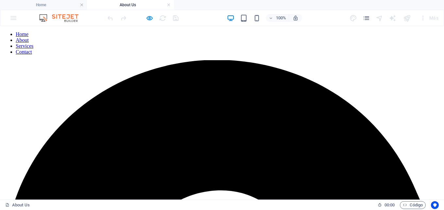
scroll to position [0, 0]
click at [33, 43] on link "Services" at bounding box center [25, 46] width 18 height 6
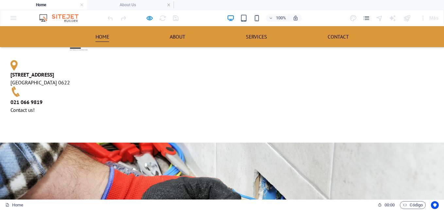
scroll to position [198, 0]
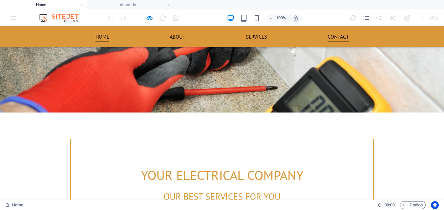
click at [328, 35] on link "Contact" at bounding box center [338, 36] width 21 height 10
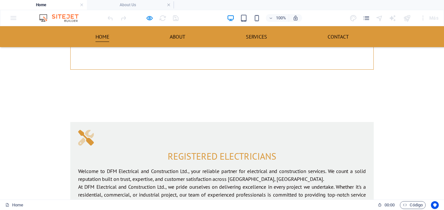
scroll to position [386, 0]
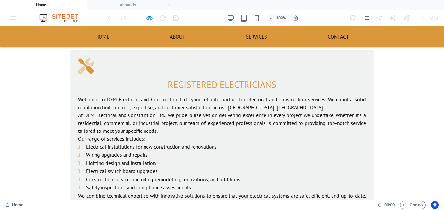
scroll to position [455, 0]
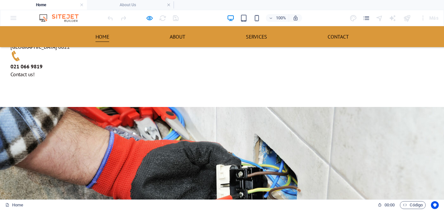
scroll to position [35, 0]
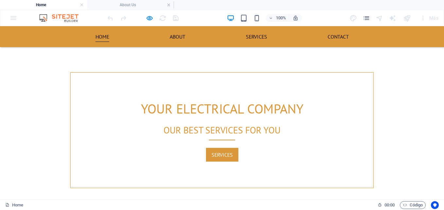
scroll to position [443, 0]
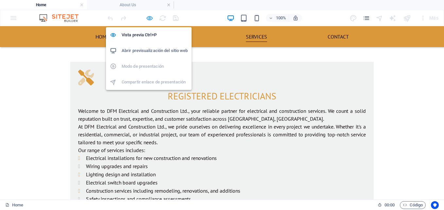
drag, startPoint x: 150, startPoint y: 18, endPoint x: 353, endPoint y: 52, distance: 205.5
click at [150, 18] on icon "button" at bounding box center [150, 18] width 8 height 8
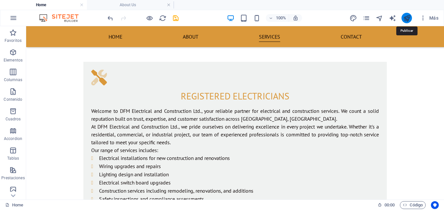
click at [405, 16] on icon "publish" at bounding box center [407, 18] width 8 height 8
